Goal: Task Accomplishment & Management: Complete application form

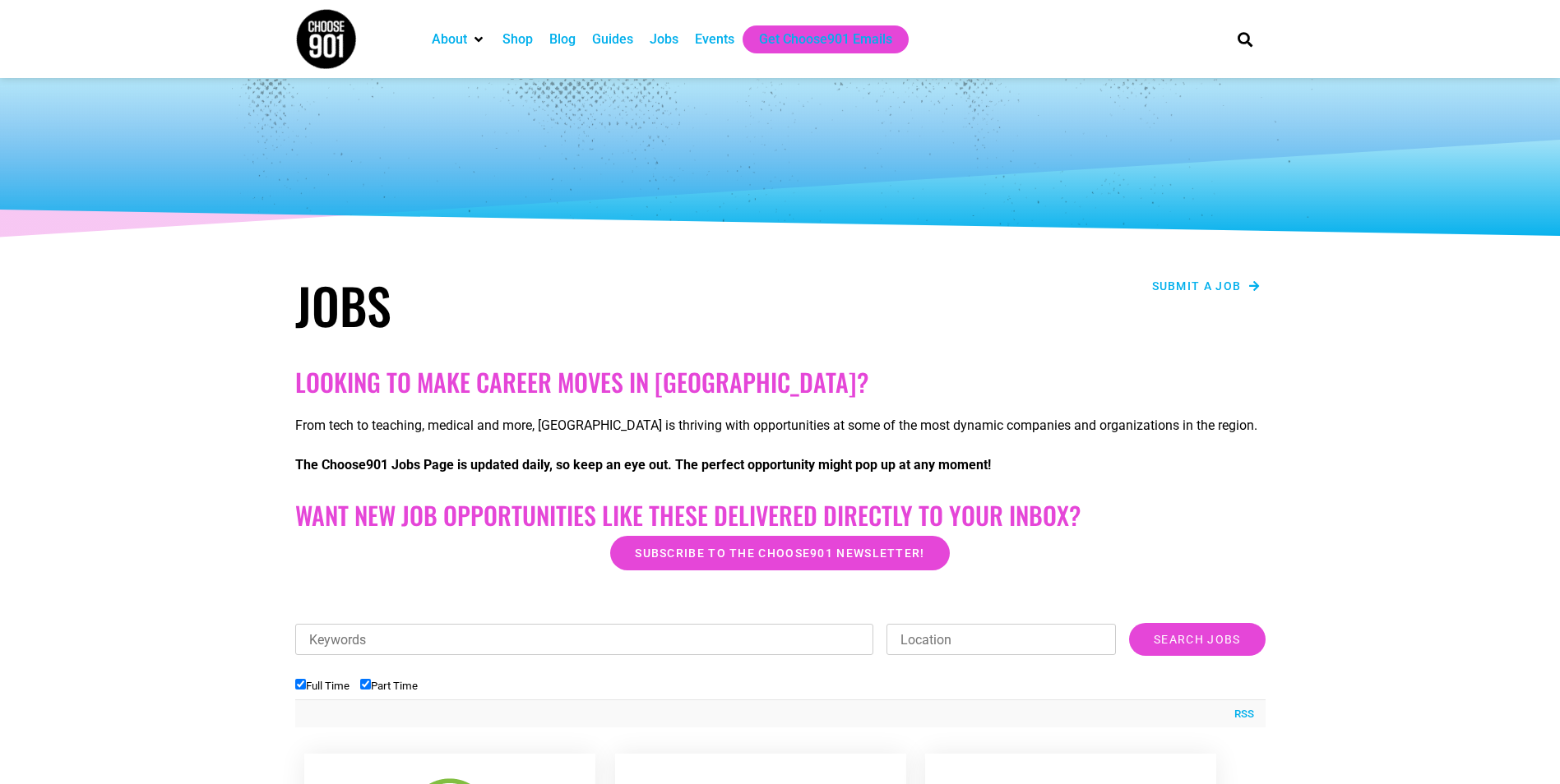
click at [1175, 290] on span "Submit a job" at bounding box center [1197, 286] width 90 height 11
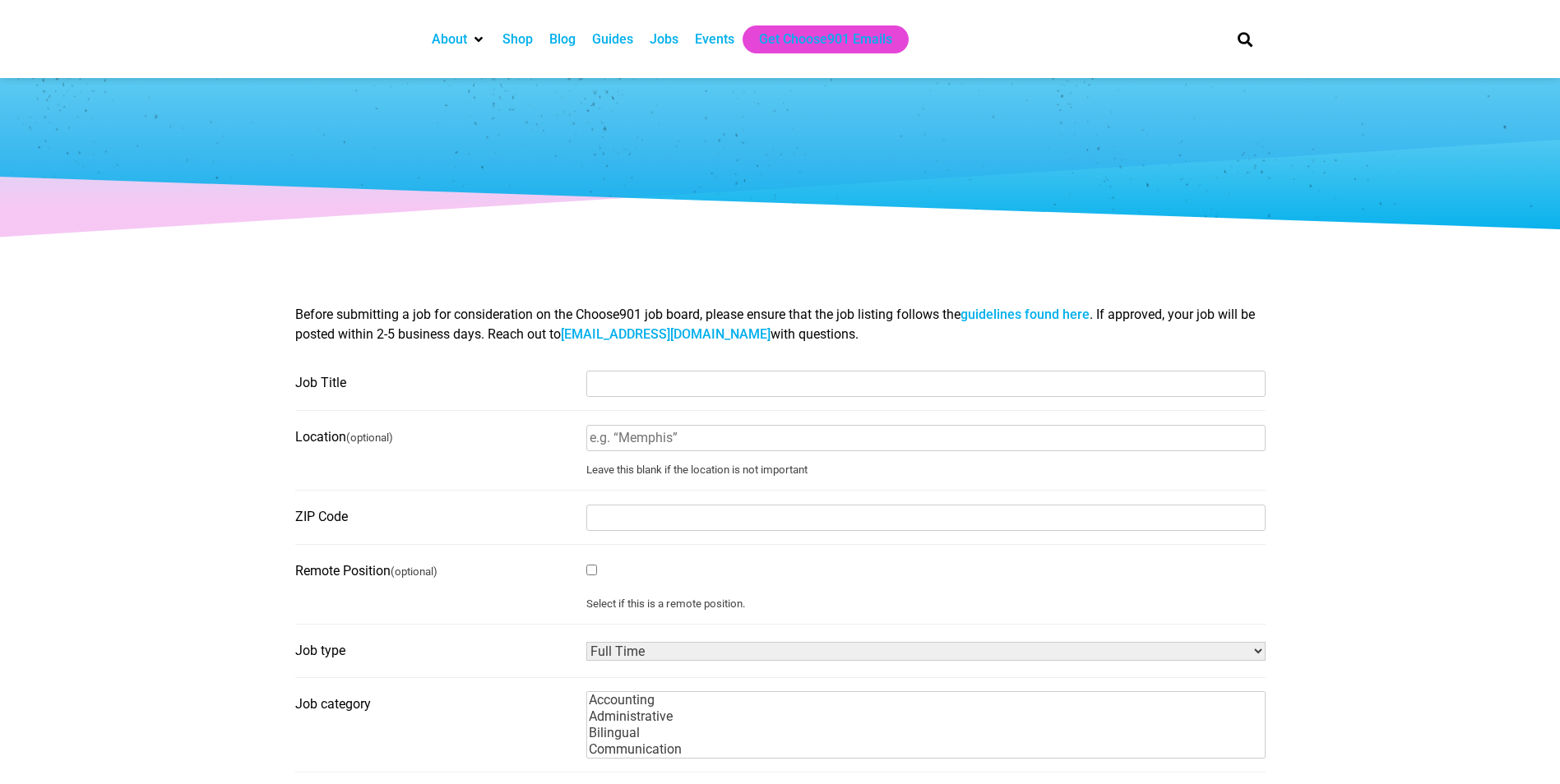
select select
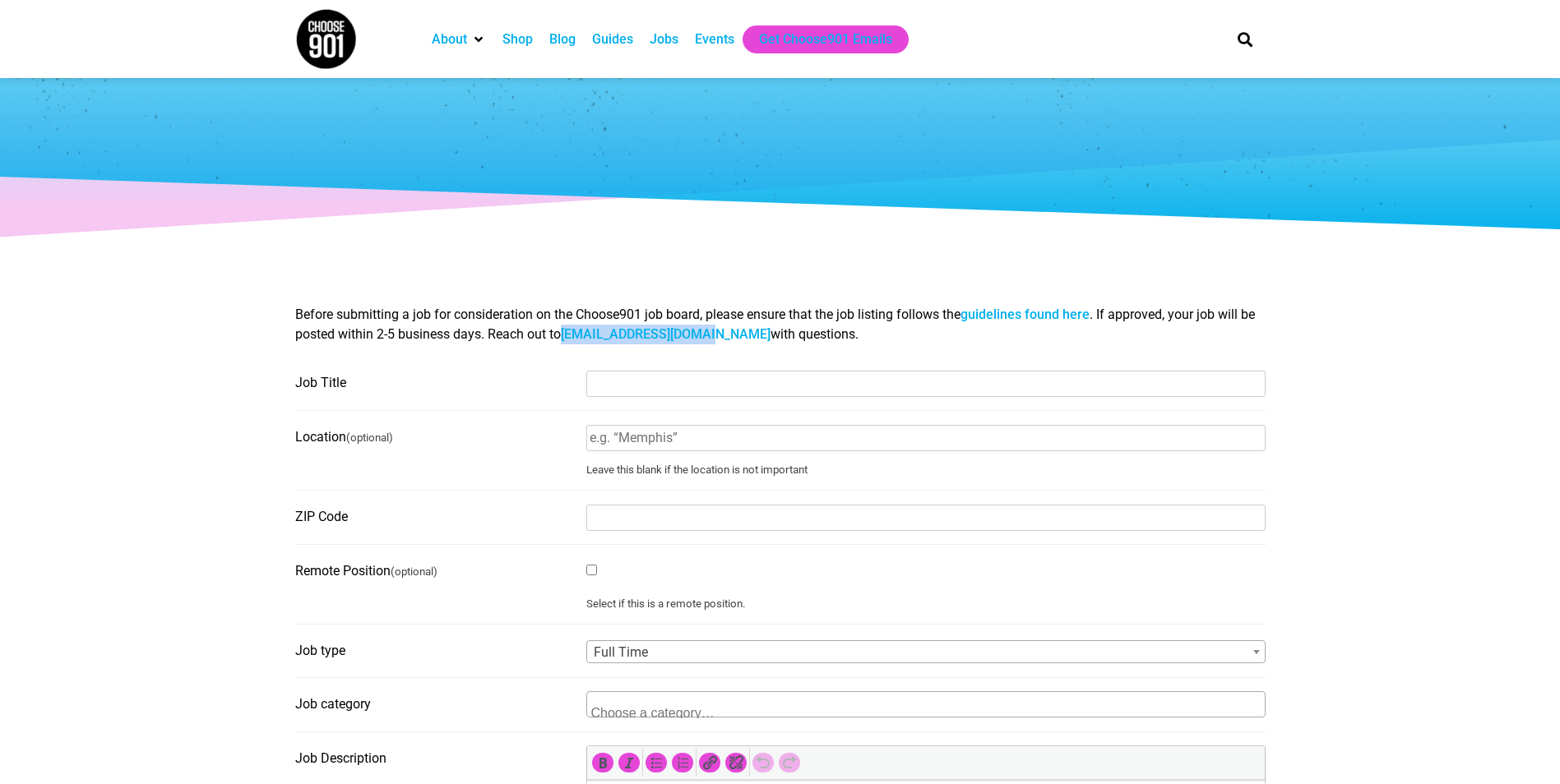
drag, startPoint x: 563, startPoint y: 337, endPoint x: 713, endPoint y: 339, distance: 150.0
click at [713, 339] on span "Before submitting a job for consideration on the Choose901 job board, please en…" at bounding box center [775, 324] width 959 height 35
copy span "contact@choose901.com"
